Goal: Use online tool/utility: Utilize a website feature to perform a specific function

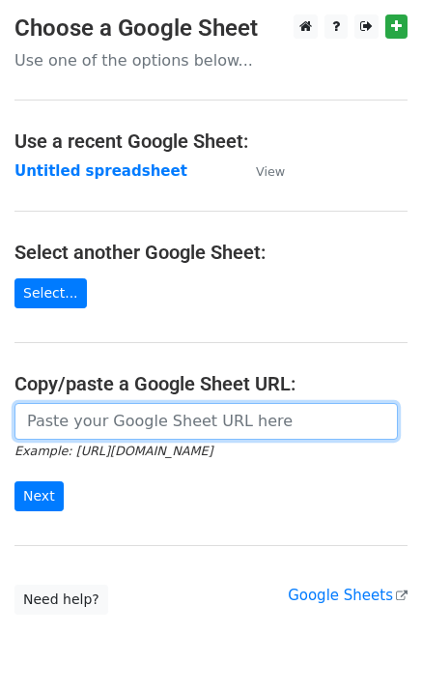
click at [152, 410] on input "url" at bounding box center [207, 421] width 384 height 37
paste input "https://docs.google.com/spreadsheets/d/1XKFO0oXE85TGLX6icJtv8NczrBP3kmKxNsMCMUv…"
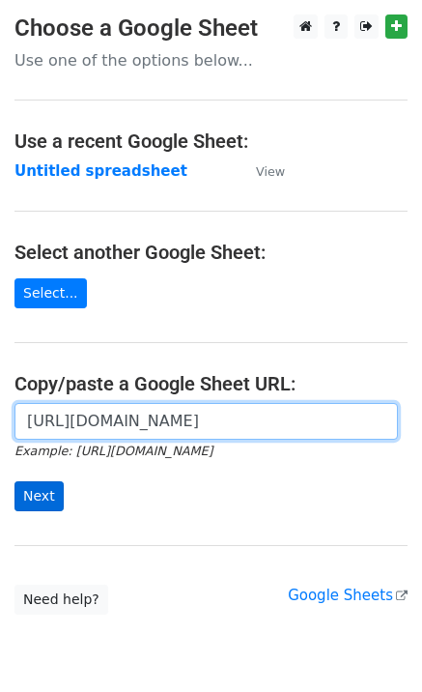
type input "https://docs.google.com/spreadsheets/d/1XKFO0oXE85TGLX6icJtv8NczrBP3kmKxNsMCMUv…"
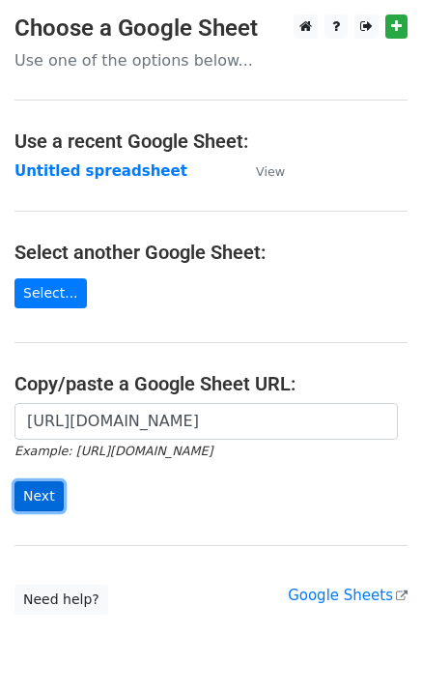
scroll to position [0, 0]
click at [44, 496] on input "Next" at bounding box center [39, 496] width 49 height 30
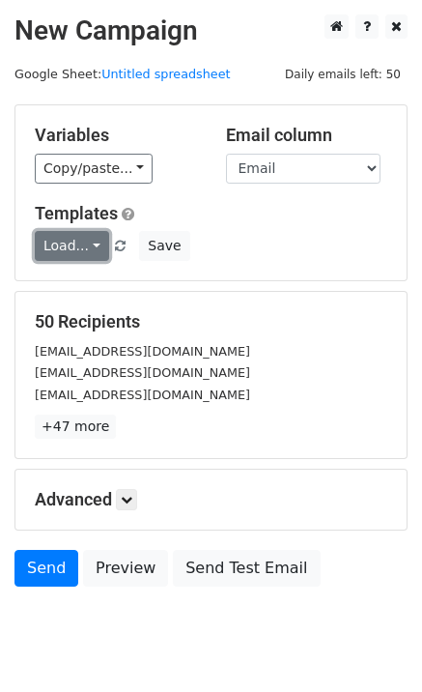
click at [83, 252] on link "Load..." at bounding box center [72, 246] width 74 height 30
